Goal: Use online tool/utility: Utilize a website feature to perform a specific function

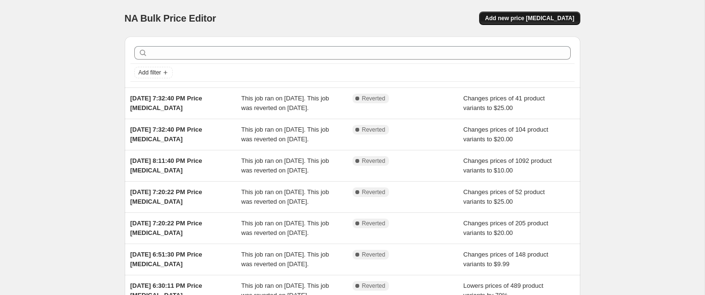
click at [523, 17] on span "Add new price [MEDICAL_DATA]" at bounding box center [529, 18] width 89 height 8
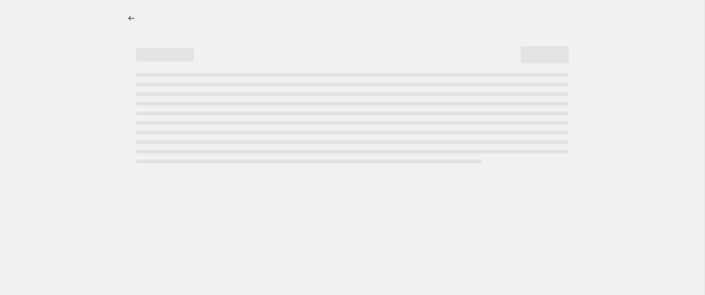
select select "percentage"
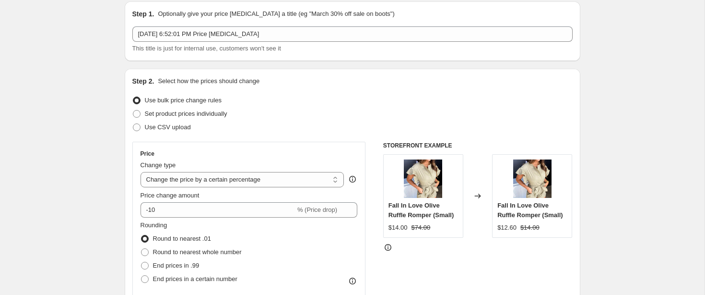
scroll to position [45, 0]
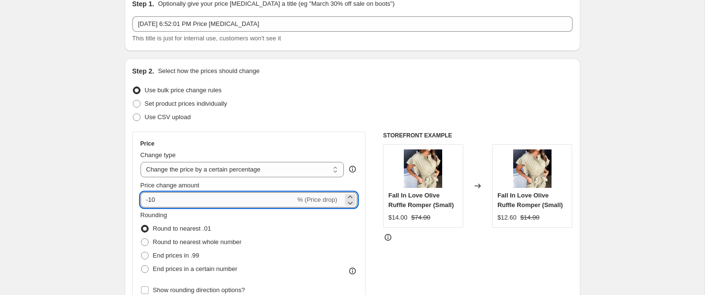
click at [152, 199] on input "-10" at bounding box center [218, 199] width 155 height 15
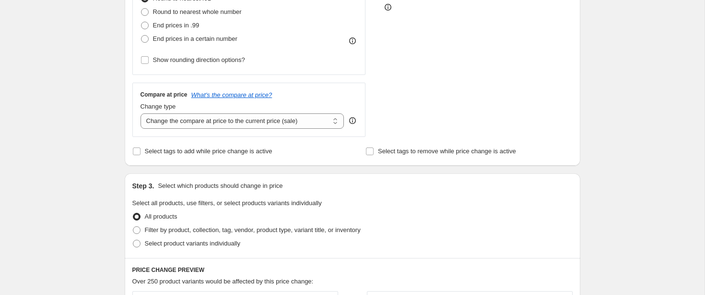
scroll to position [279, 0]
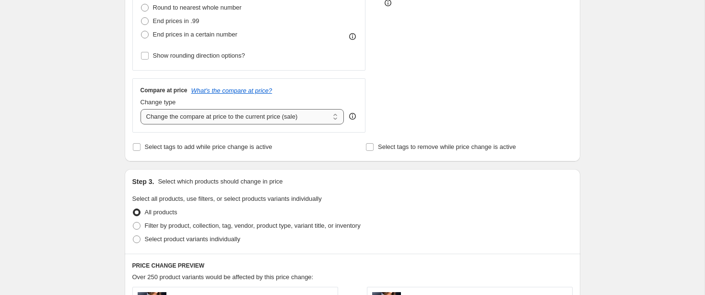
type input "-20"
click at [216, 117] on select "Change the compare at price to the current price (sale) Change the compare at p…" at bounding box center [243, 116] width 204 height 15
select select "no_change"
click at [141, 109] on select "Change the compare at price to the current price (sale) Change the compare at p…" at bounding box center [243, 116] width 204 height 15
click at [140, 224] on span at bounding box center [137, 226] width 8 height 8
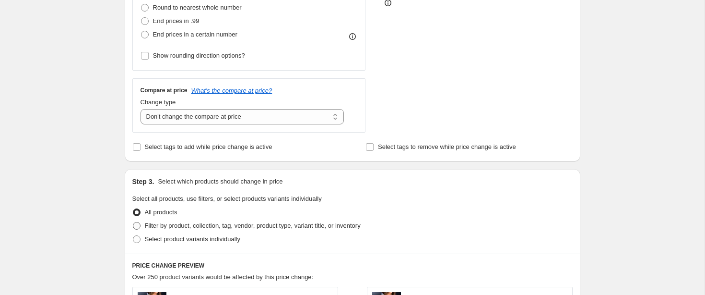
click at [133, 222] on input "Filter by product, collection, tag, vendor, product type, variant title, or inv…" at bounding box center [133, 222] width 0 height 0
radio input "true"
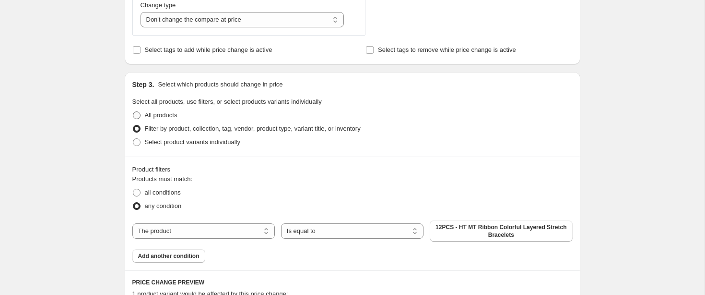
scroll to position [394, 0]
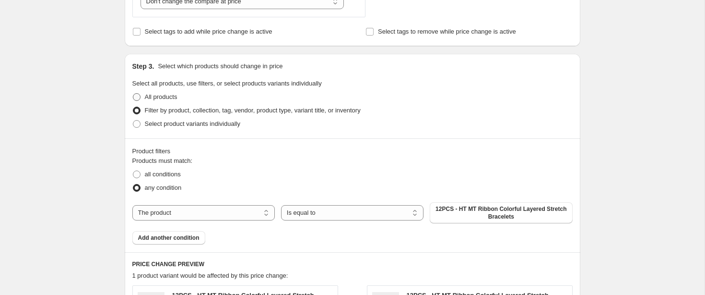
click at [168, 212] on select "The product The product's collection The product's tag The product's vendor The…" at bounding box center [203, 212] width 142 height 15
select select "collection"
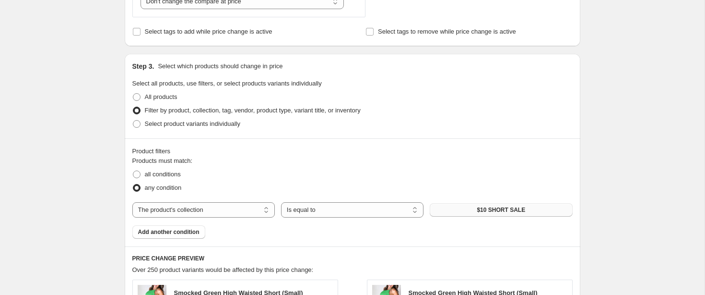
click at [456, 206] on button "$10 SHORT SALE" at bounding box center [501, 209] width 142 height 13
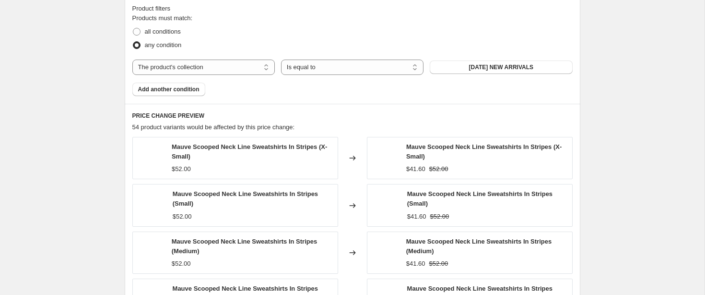
scroll to position [788, 0]
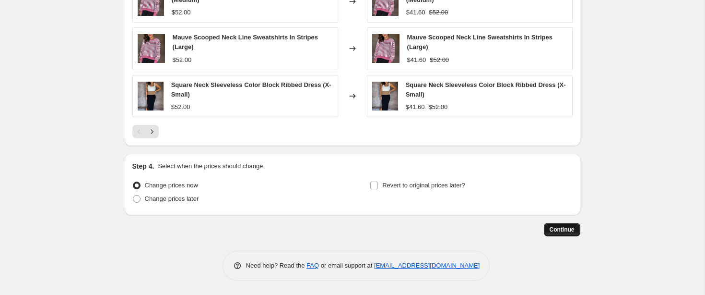
click at [556, 226] on span "Continue" at bounding box center [562, 229] width 25 height 8
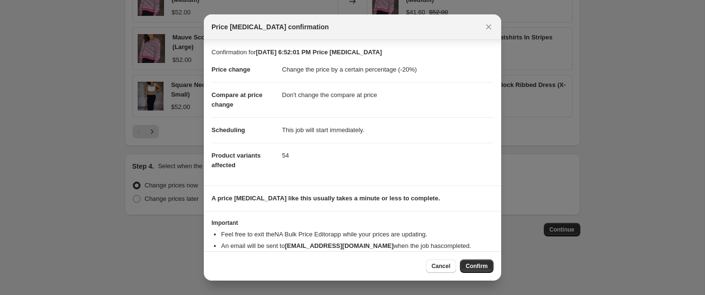
scroll to position [21, 0]
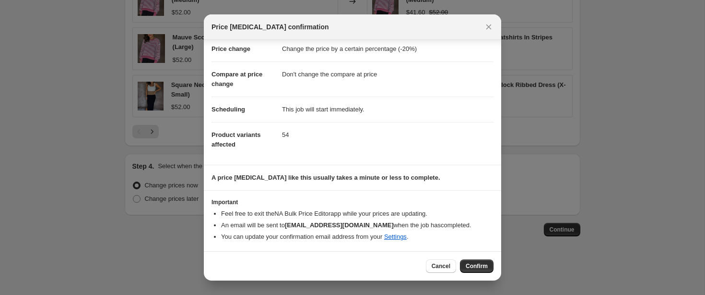
click at [473, 266] on span "Confirm" at bounding box center [477, 266] width 22 height 8
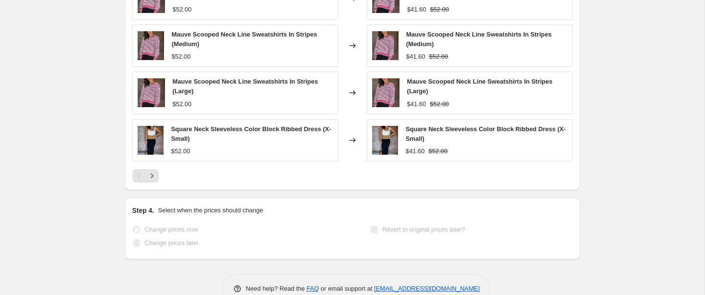
scroll to position [813, 0]
select select "percentage"
select select "no_change"
select select "collection"
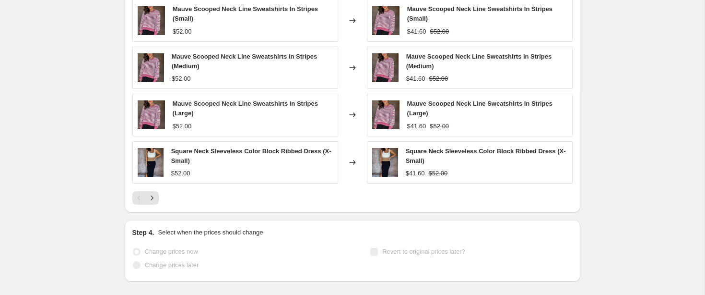
scroll to position [0, 0]
